Goal: Information Seeking & Learning: Find specific fact

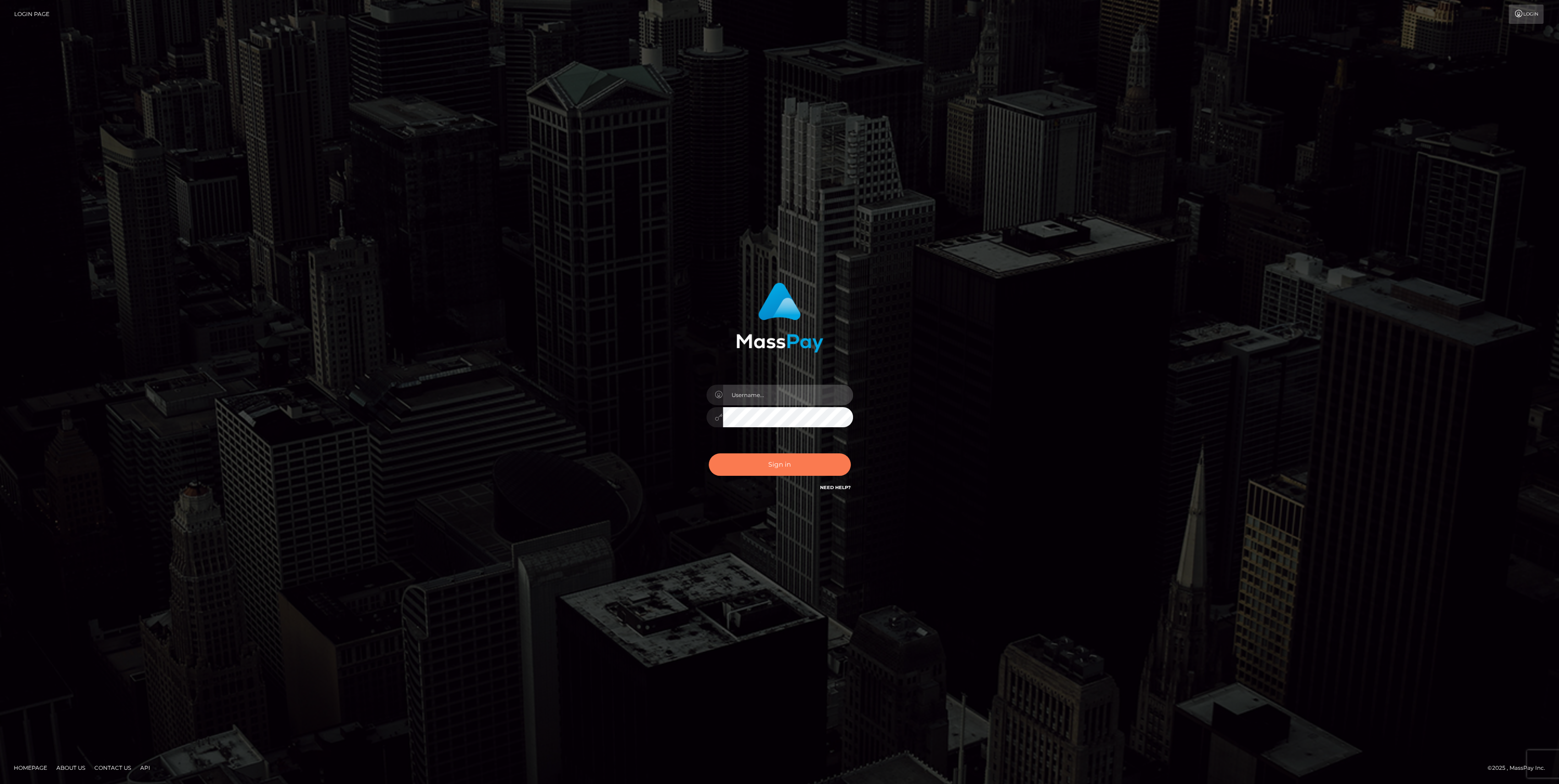
type input "bengreen"
click at [810, 455] on button "Sign in" at bounding box center [779, 464] width 142 height 22
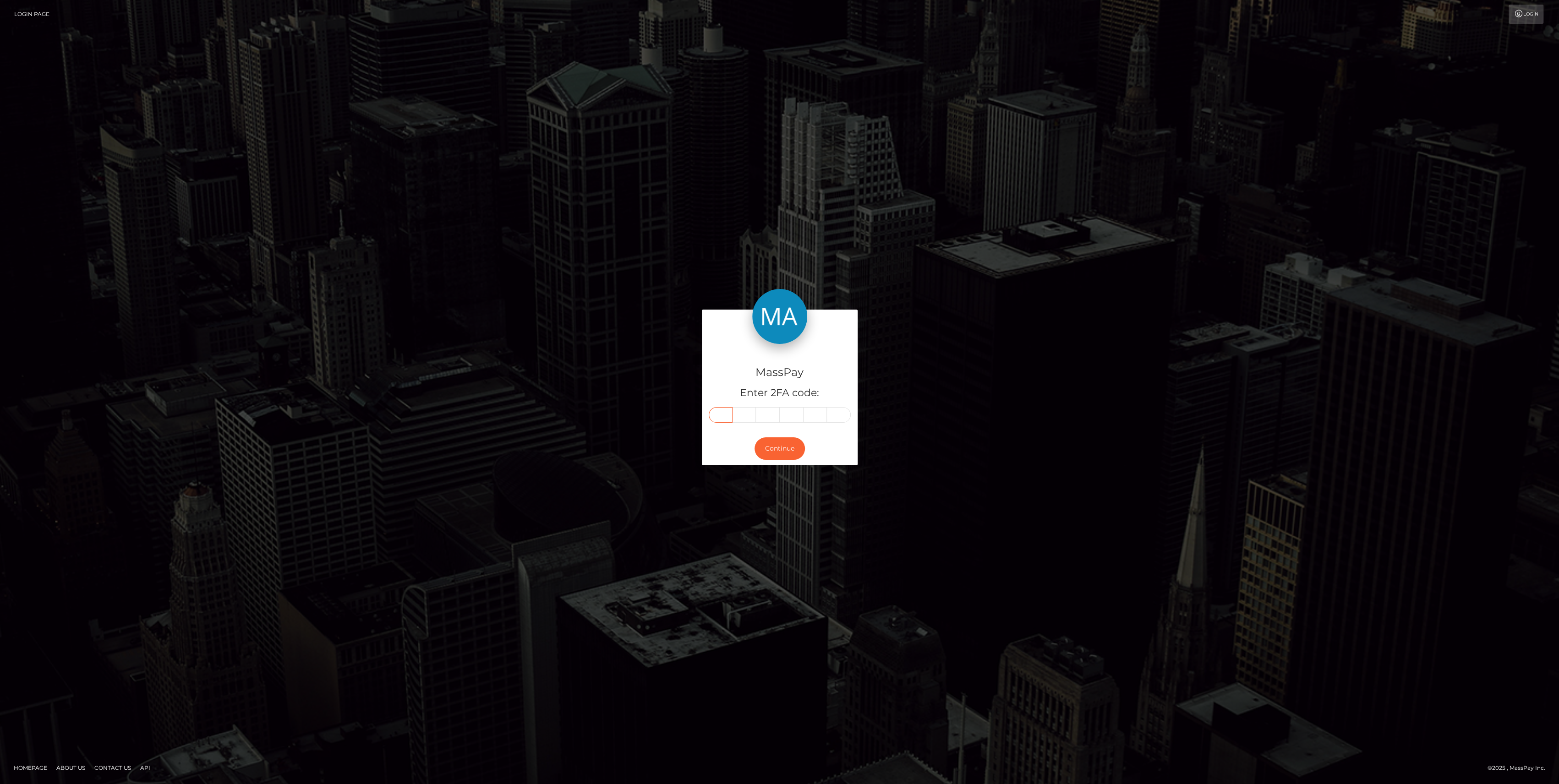
paste input "6"
type input "6"
type input "5"
type input "7"
type input "2"
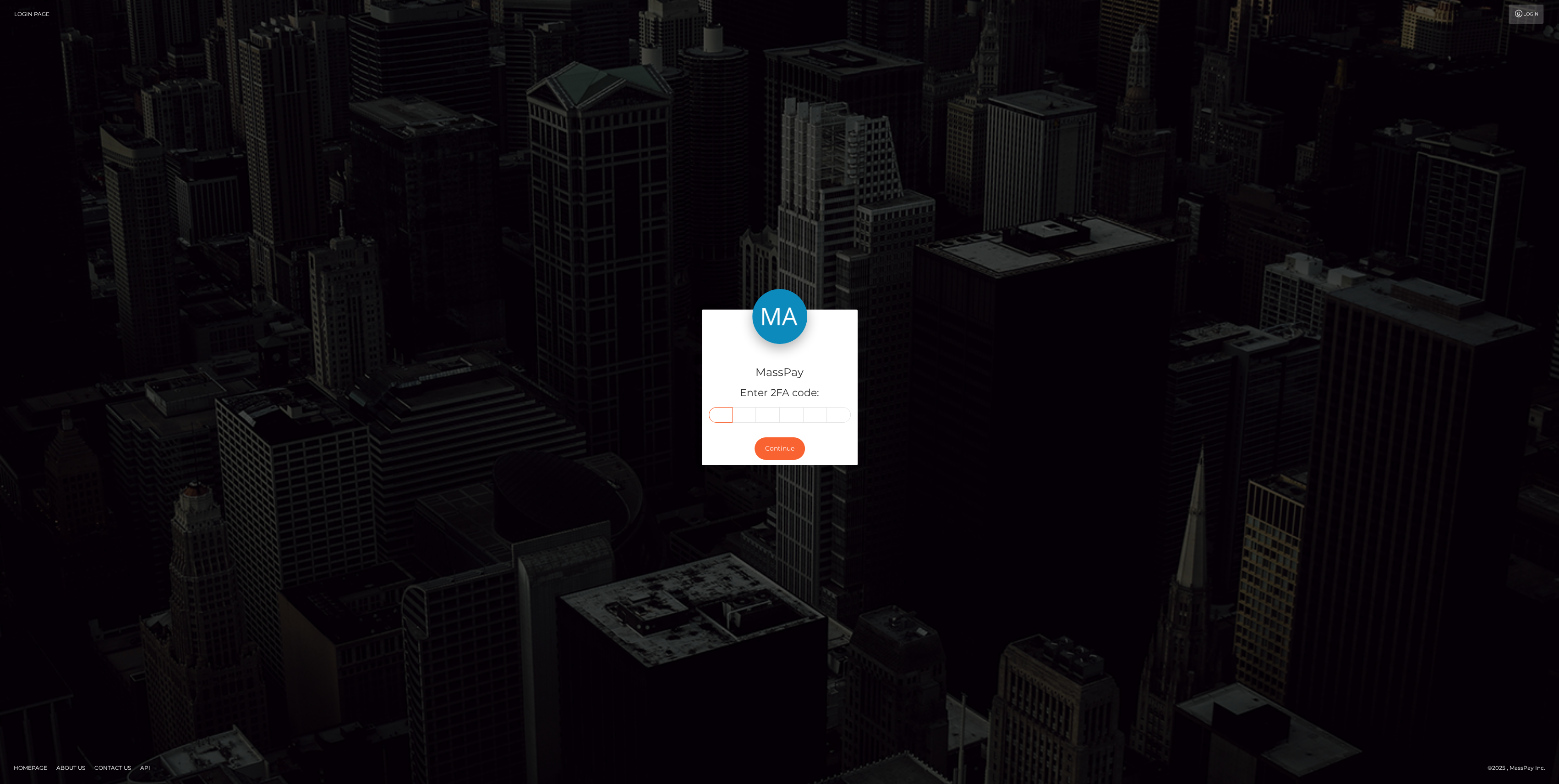
type input "9"
type input "7"
click at [785, 453] on button "Continue" at bounding box center [780, 448] width 51 height 22
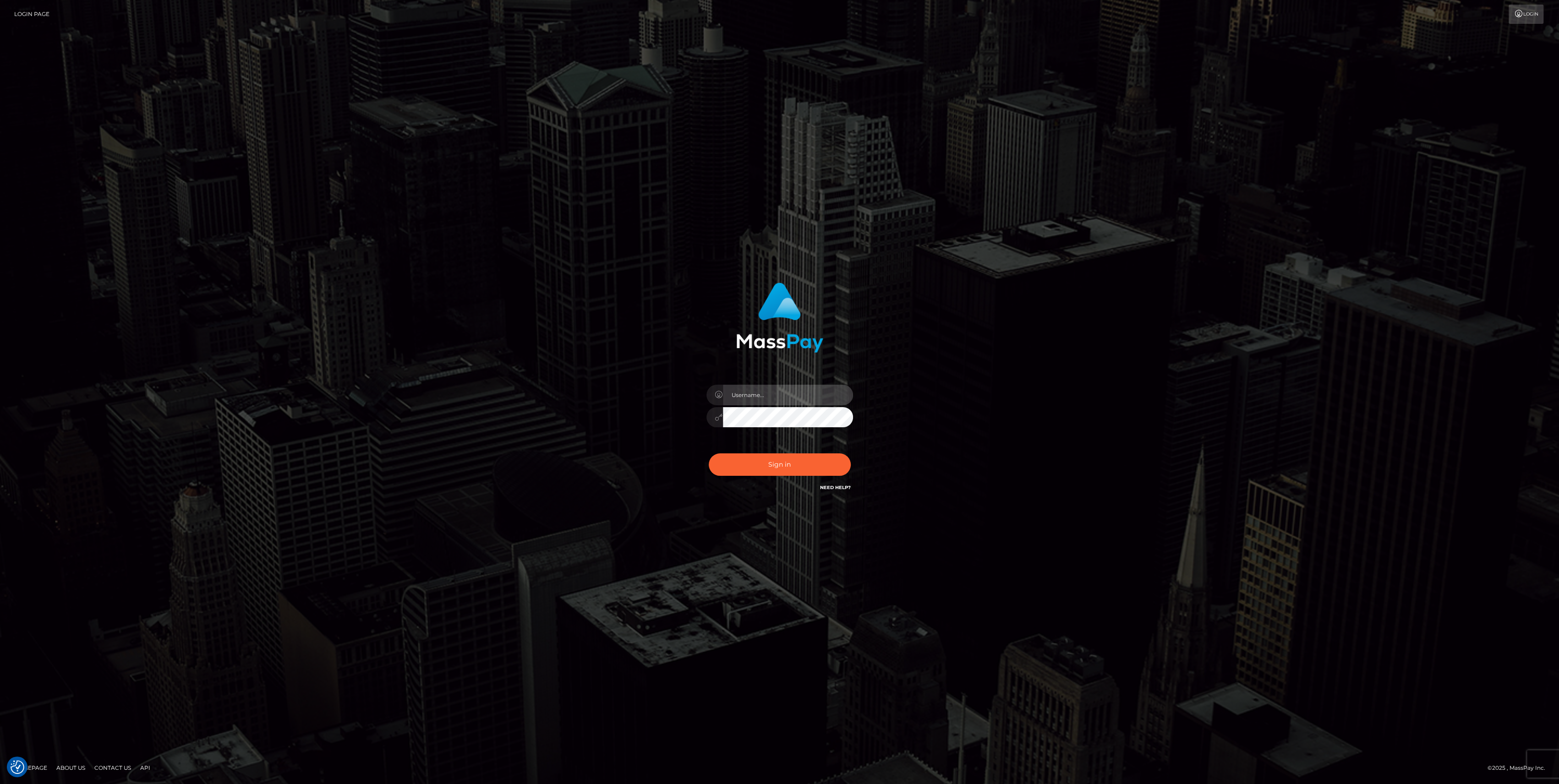
type input "bengreen"
click at [728, 448] on div "0cAFcWeA5fDQPHUBYkmSjiXoNs_BQxCAKWkbd6BMaceLeBrkwfEKcE7wkyE8088ZQnoJhVs3jCc-ZXv…" at bounding box center [780, 468] width 160 height 41
click at [733, 468] on button "Sign in" at bounding box center [779, 464] width 142 height 22
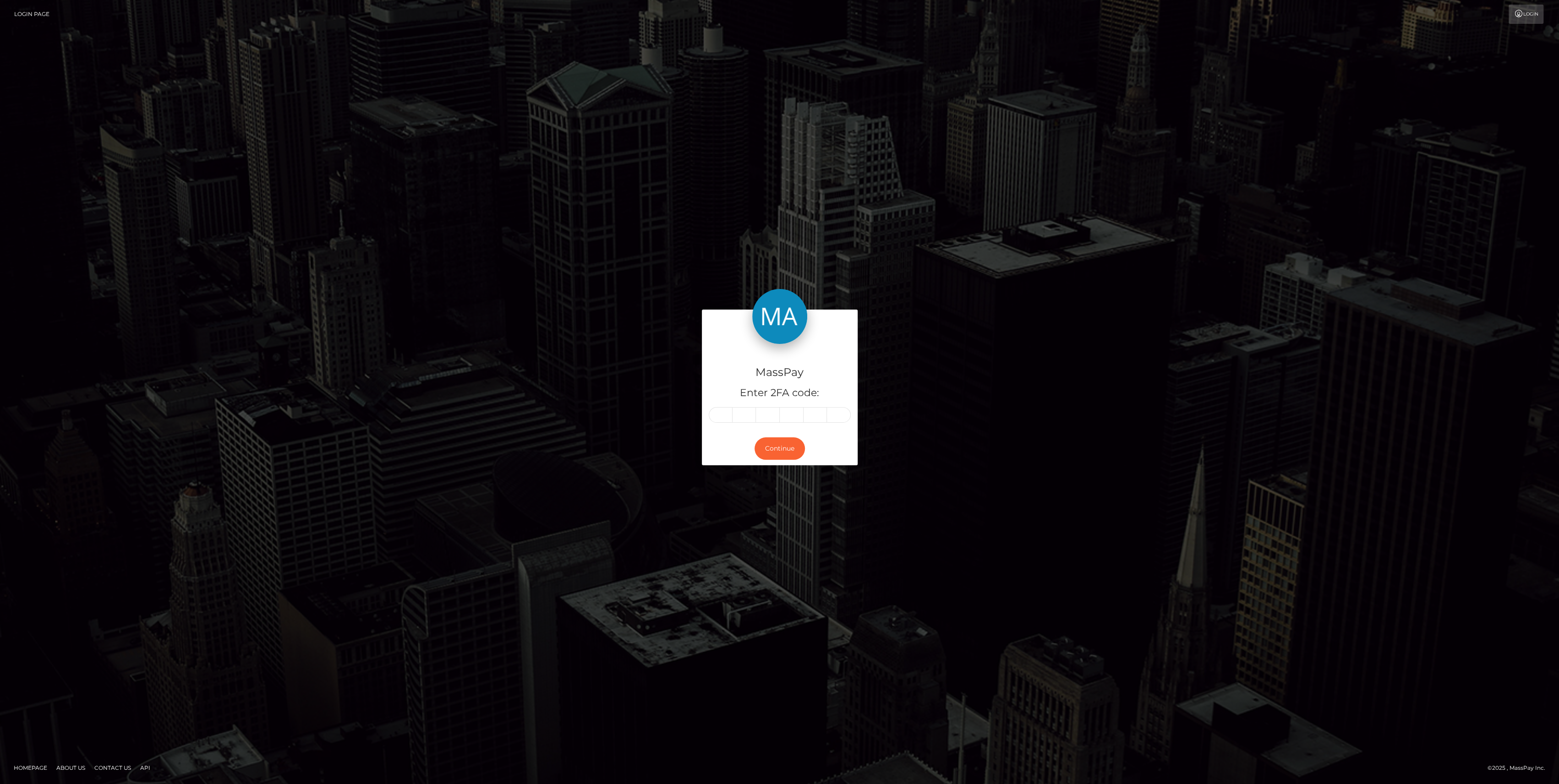
click at [706, 413] on div "MassPay Enter 2FA code:" at bounding box center [780, 388] width 156 height 88
paste input "8"
type input "8"
type input "3"
type input "9"
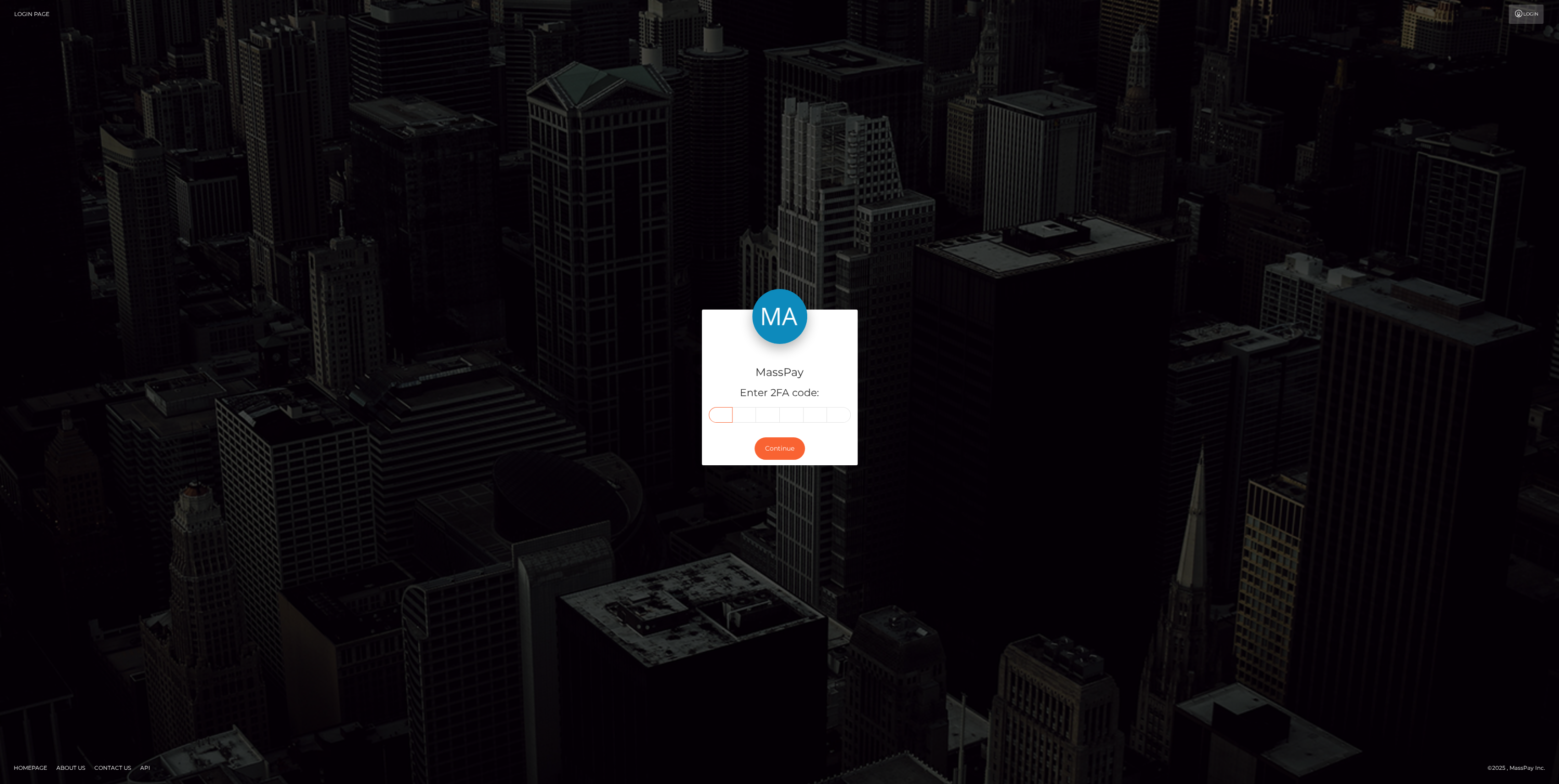
type input "8"
type input "1"
type input "5"
click at [778, 463] on div "Continue" at bounding box center [780, 448] width 156 height 33
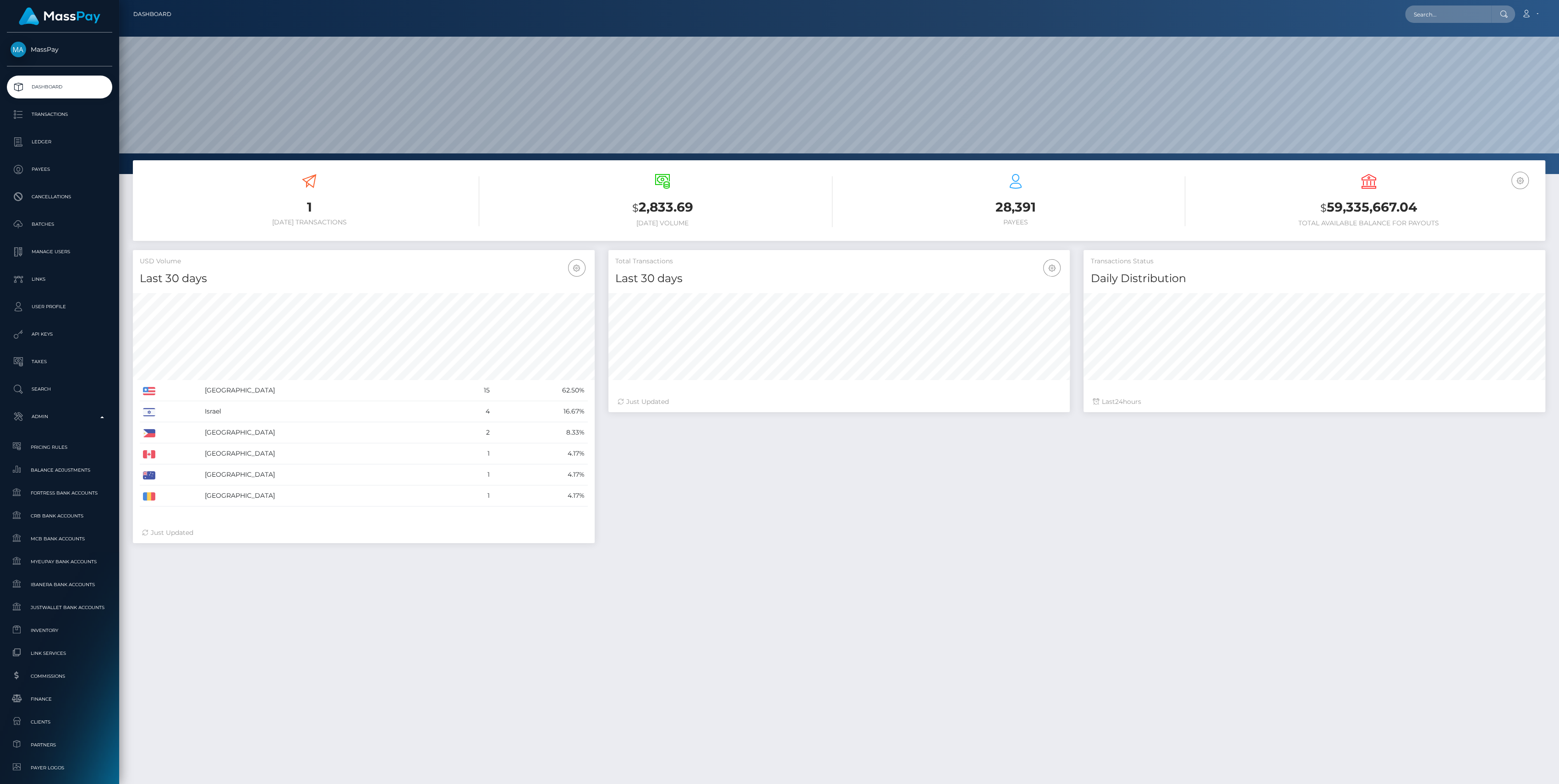
scroll to position [162, 462]
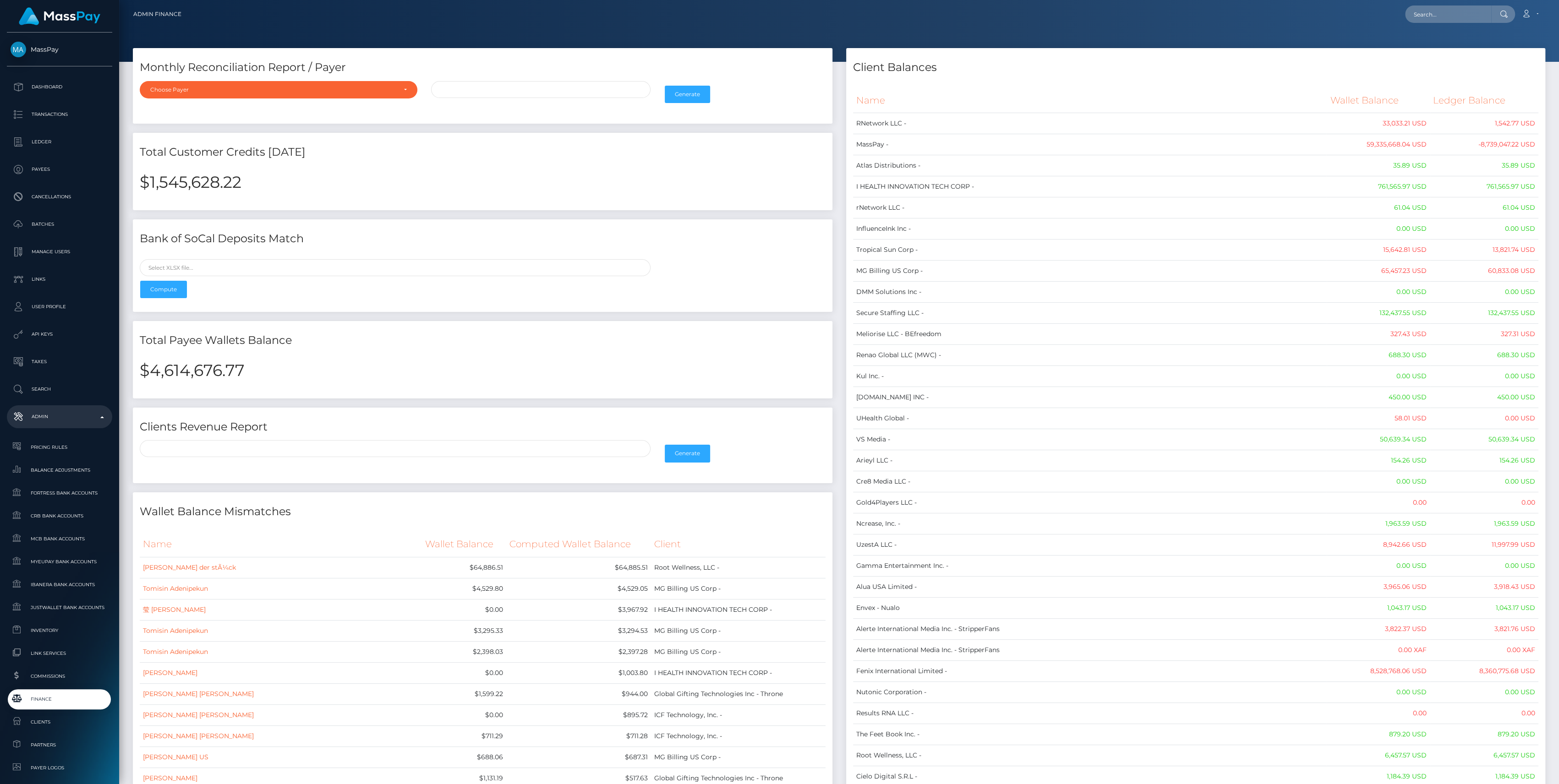
click at [858, 108] on th "Name" at bounding box center [1090, 100] width 474 height 25
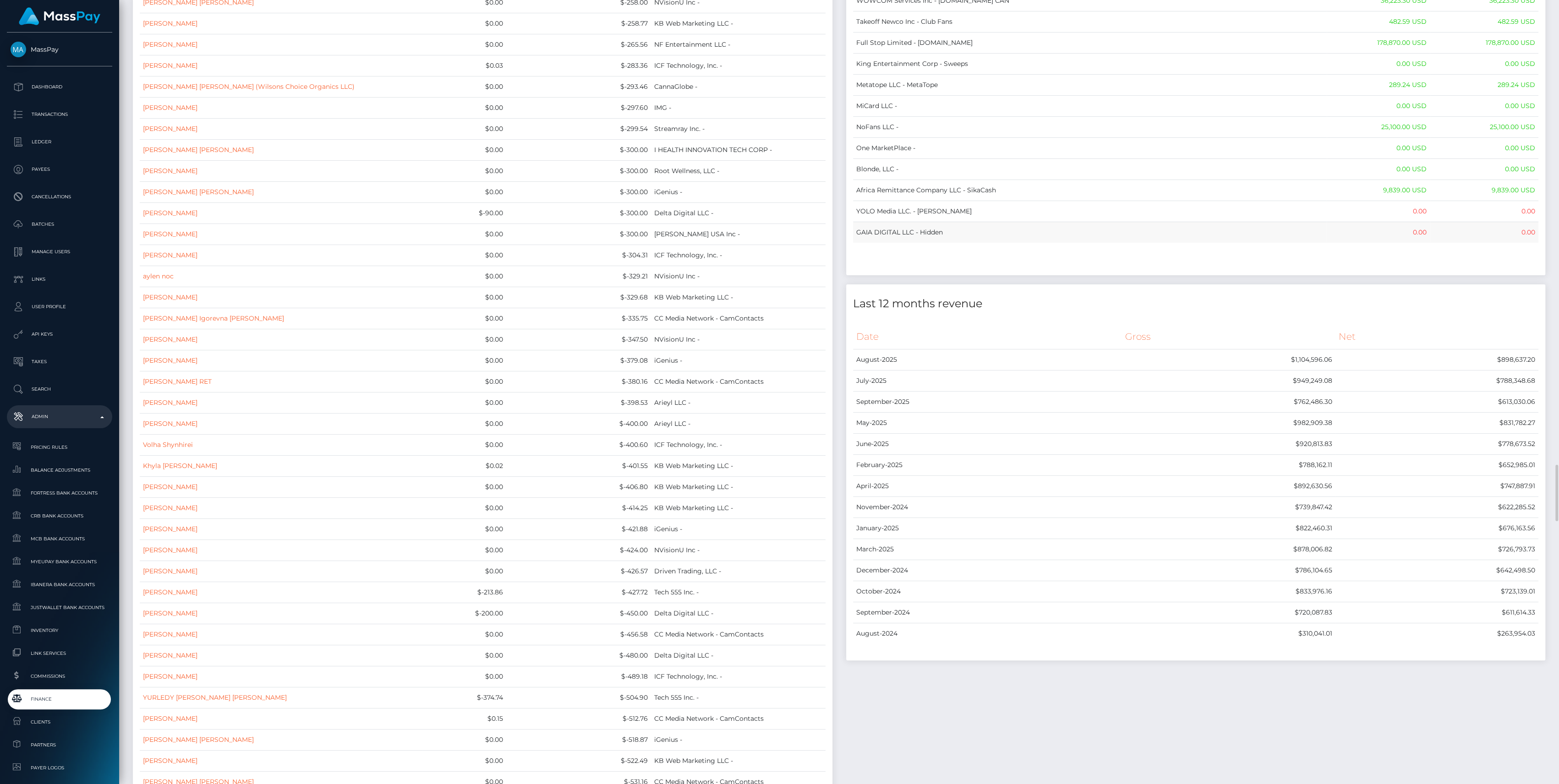
scroll to position [7269, 0]
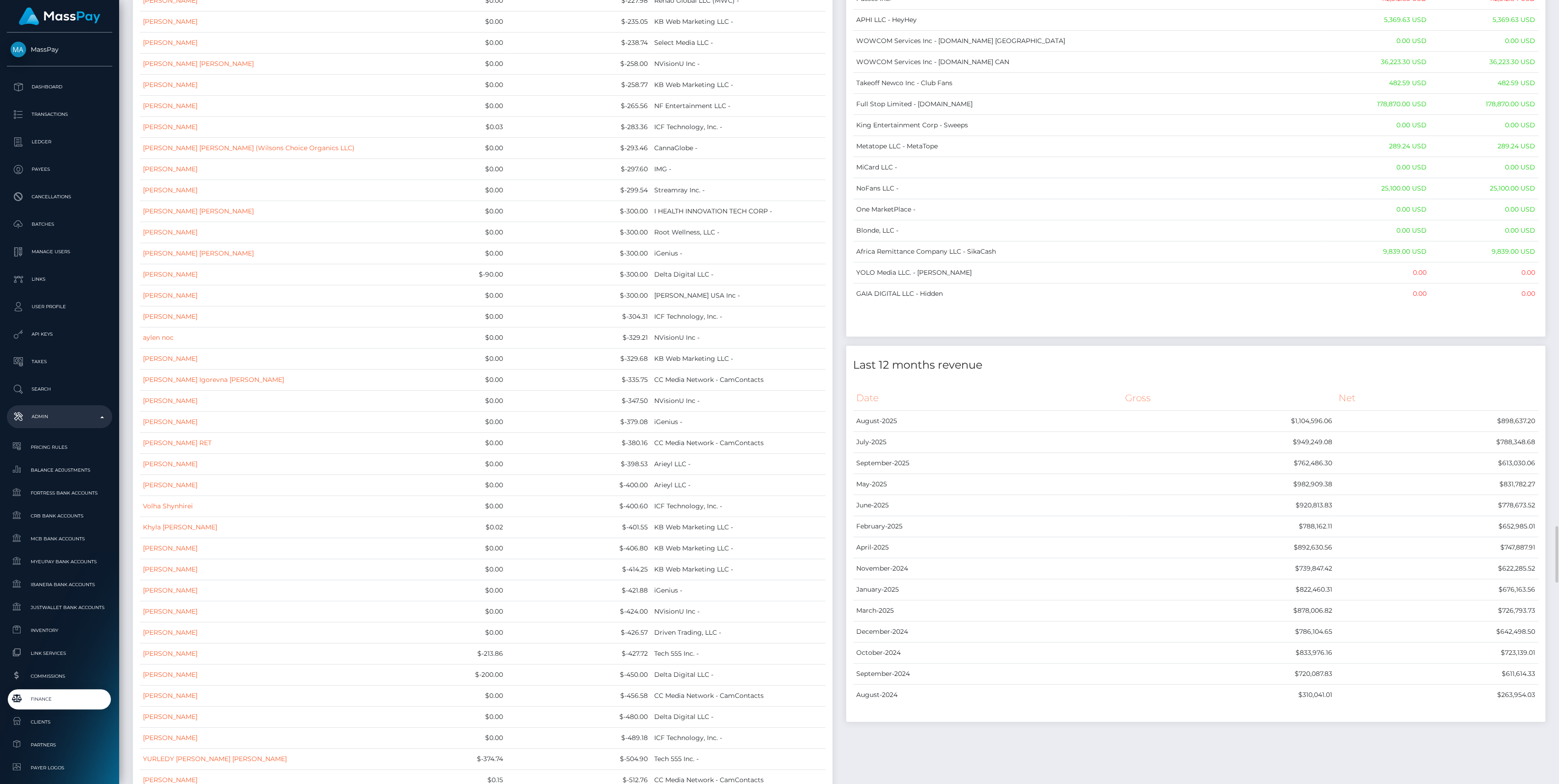
drag, startPoint x: 957, startPoint y: 135, endPoint x: 1541, endPoint y: 275, distance: 600.5
copy table
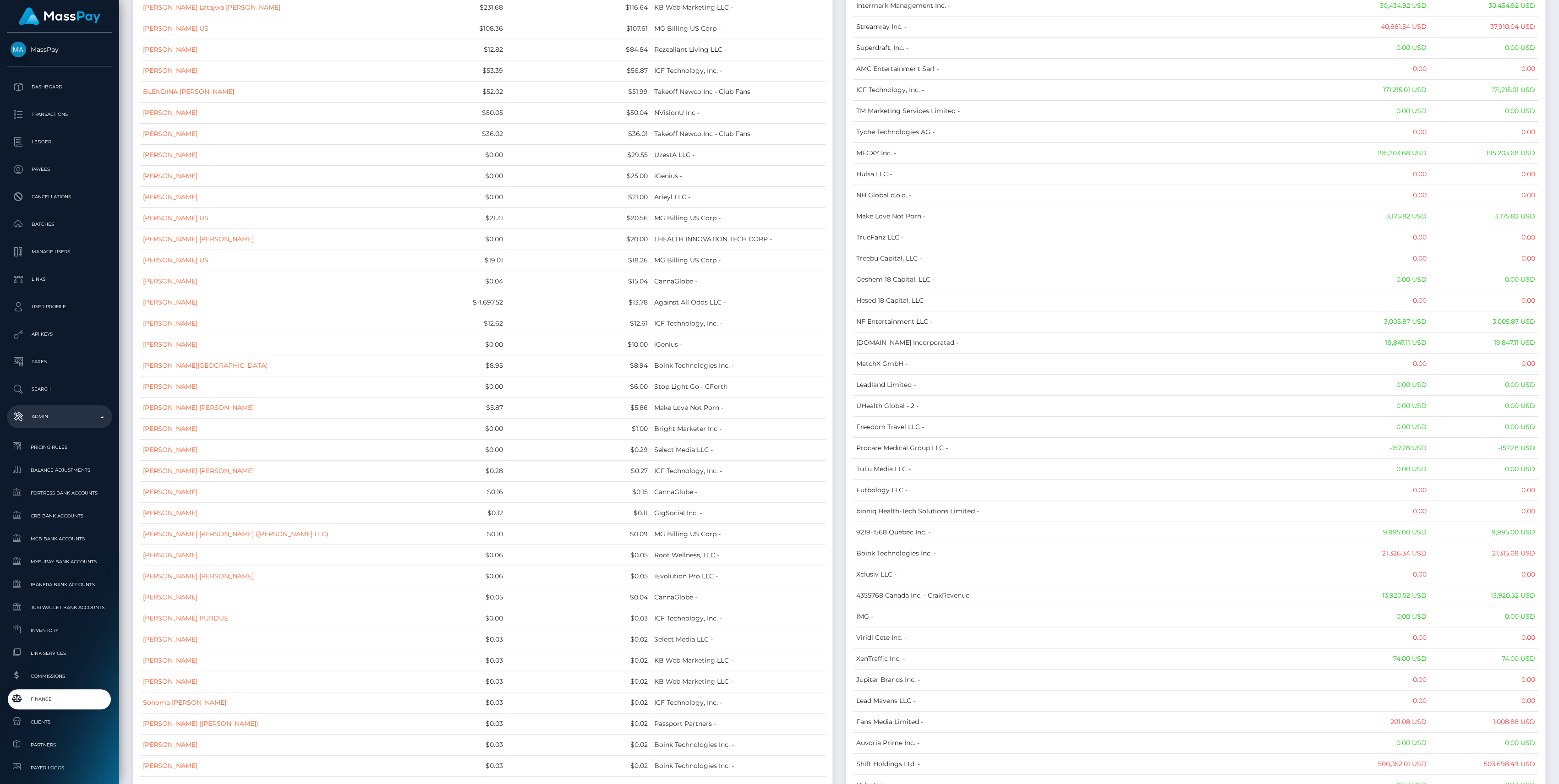
scroll to position [0, 0]
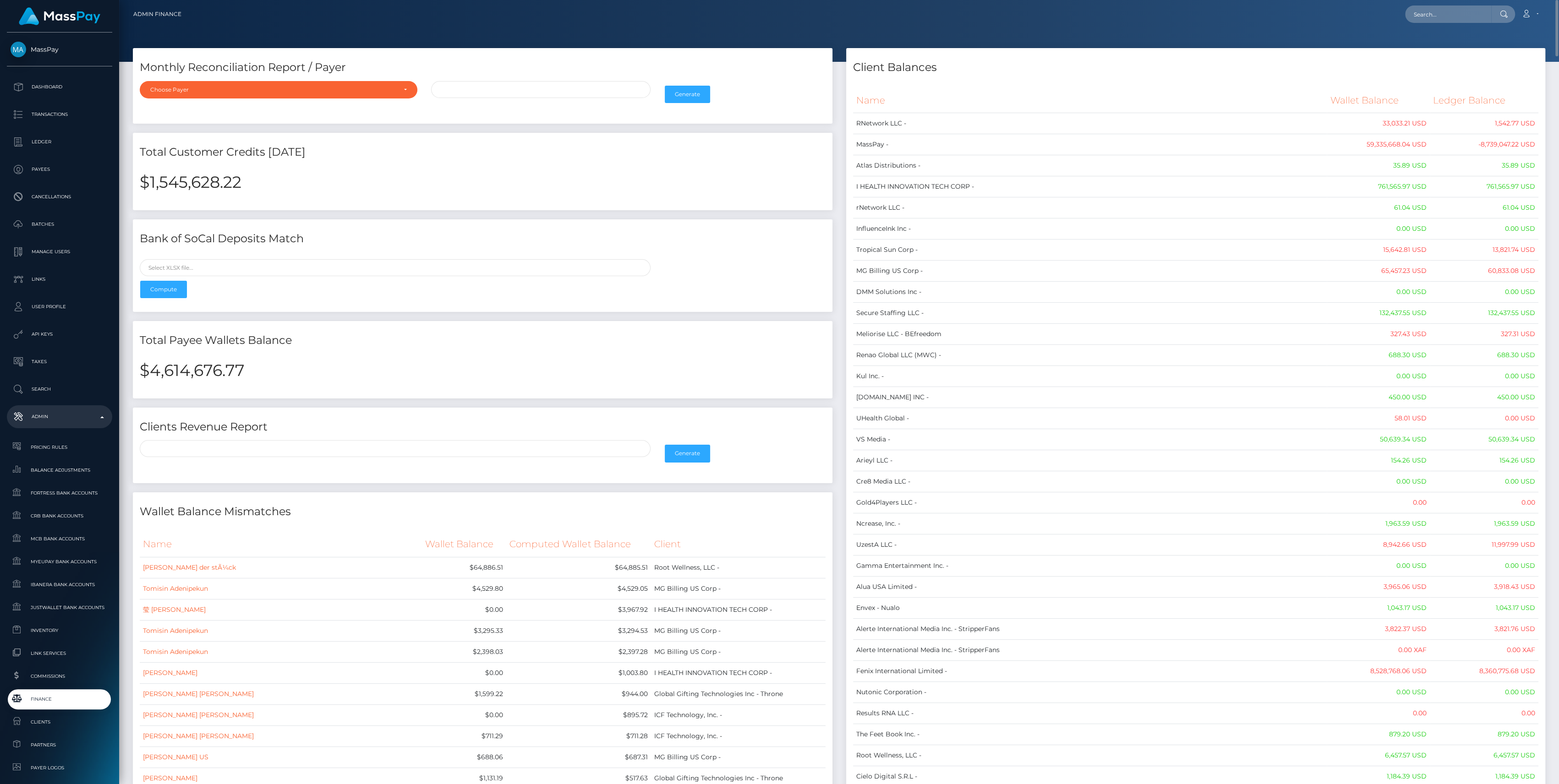
click at [170, 368] on h2 "$4,614,676.77" at bounding box center [483, 371] width 686 height 19
copy h2 "4,614,676.77"
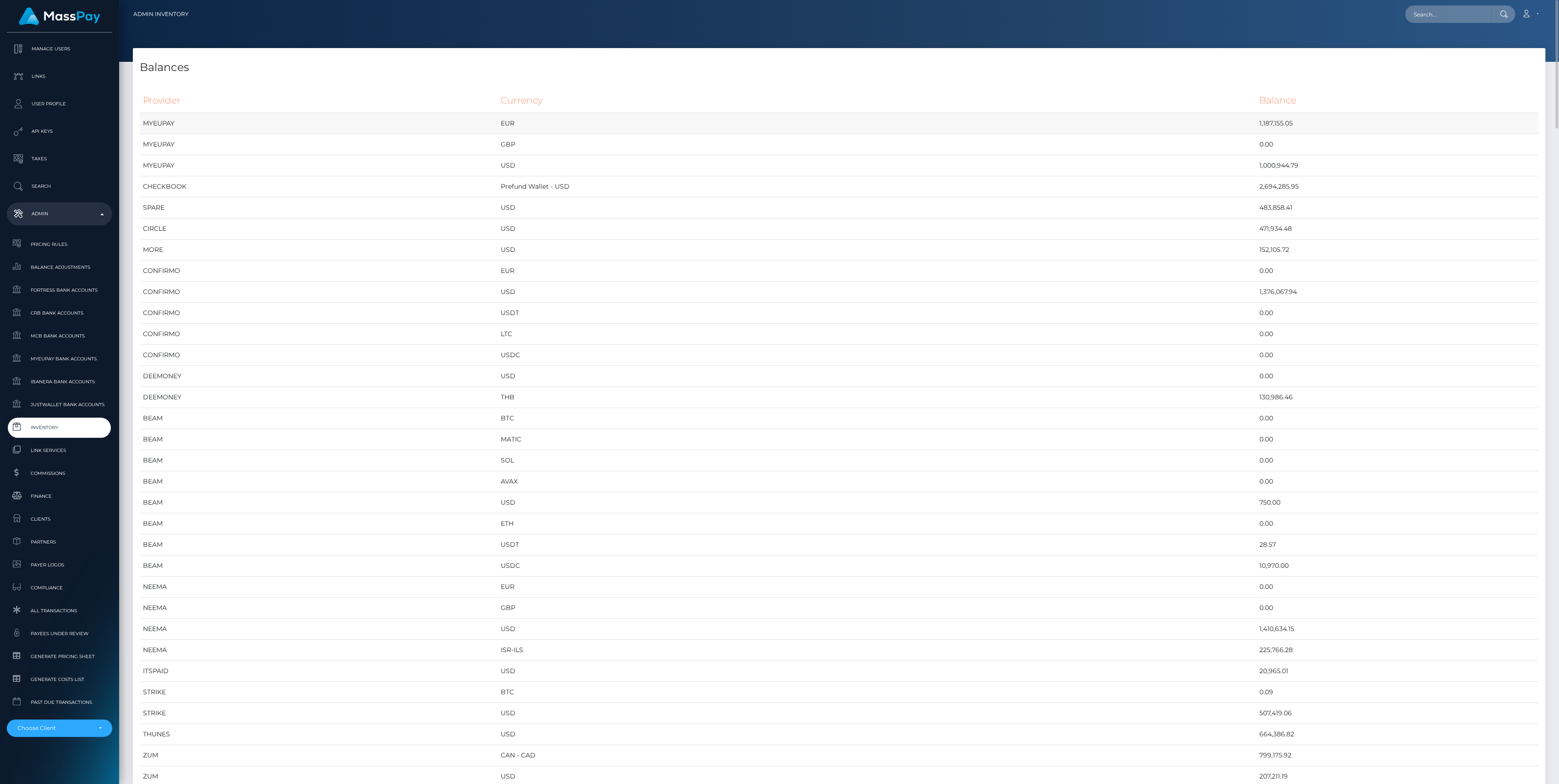
drag, startPoint x: 150, startPoint y: 123, endPoint x: 144, endPoint y: 106, distance: 18.0
click at [146, 108] on th "Provider" at bounding box center [319, 100] width 358 height 25
click at [304, 413] on td "BEAM" at bounding box center [319, 419] width 358 height 21
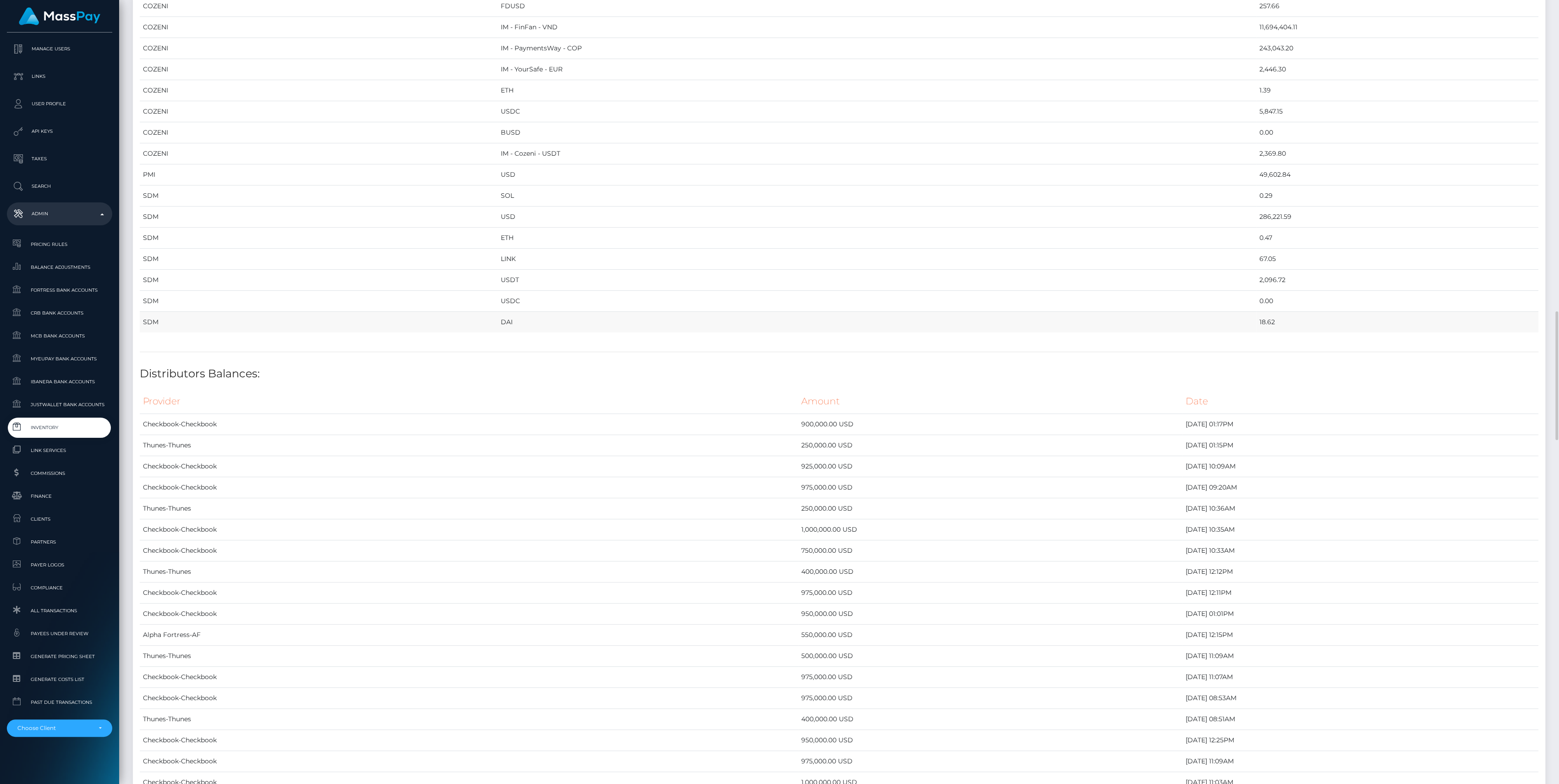
scroll to position [1343, 0]
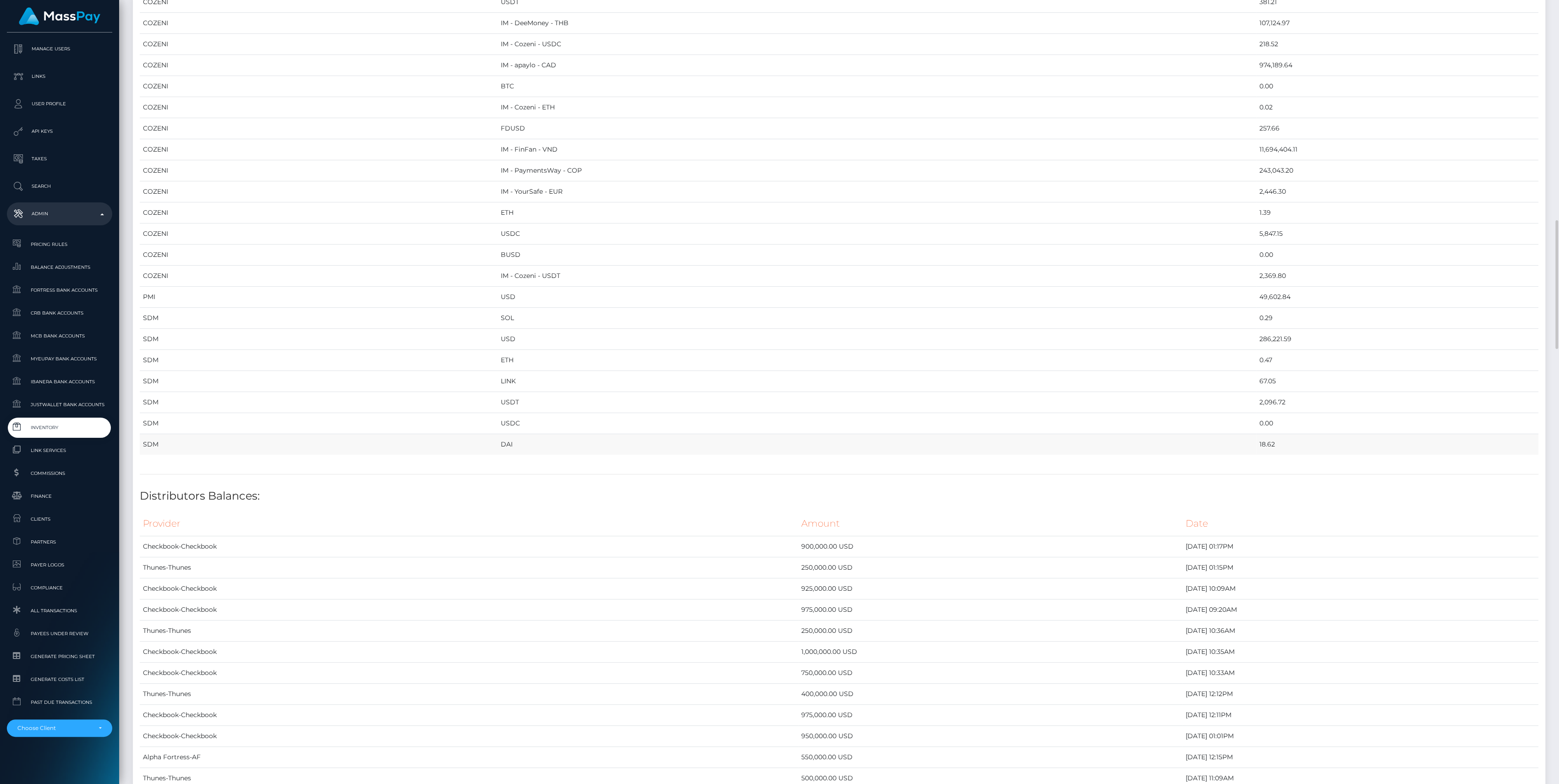
drag, startPoint x: 141, startPoint y: 98, endPoint x: 1212, endPoint y: 445, distance: 1125.8
copy table "Provider Currency Balance MYEUPAY EUR 1,187,155.05 MYEUPAY GBP 0.00 MYEUPAY USD…"
